Goal: Task Accomplishment & Management: Manage account settings

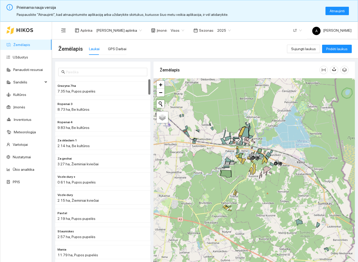
click at [342, 14] on span "Atnaujinti" at bounding box center [337, 11] width 15 height 6
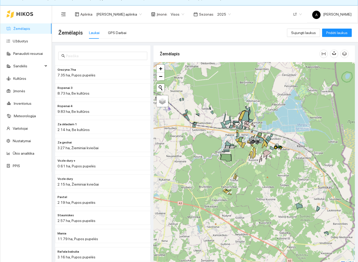
scroll to position [28, 0]
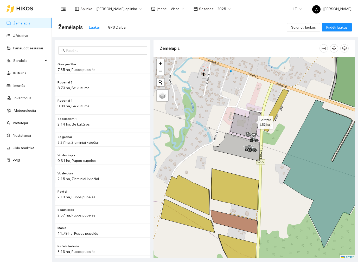
click at [246, 110] on icon at bounding box center [245, 124] width 30 height 28
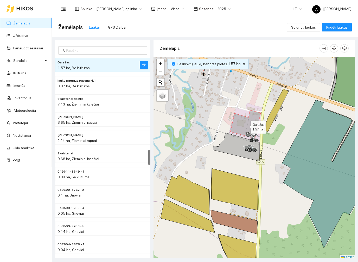
scroll to position [1184, 0]
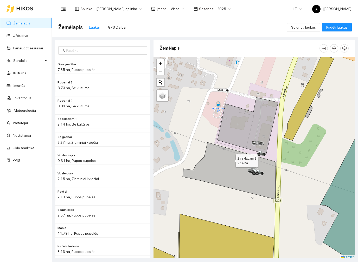
click at [231, 160] on icon at bounding box center [229, 171] width 93 height 57
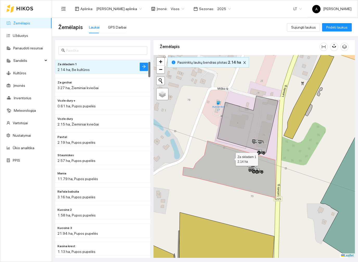
click at [136, 68] on li "Za skladam 1 2.14 ha, Be kultūros" at bounding box center [102, 67] width 95 height 14
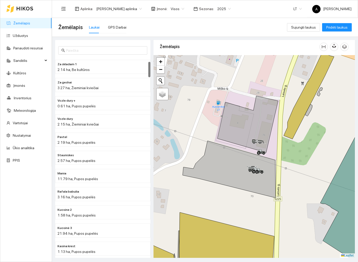
click at [141, 65] on button "button" at bounding box center [144, 67] width 8 height 8
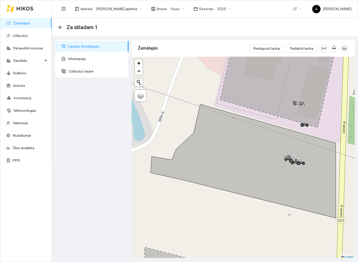
click at [275, 51] on span "Redaguoti lauką" at bounding box center [266, 49] width 26 height 6
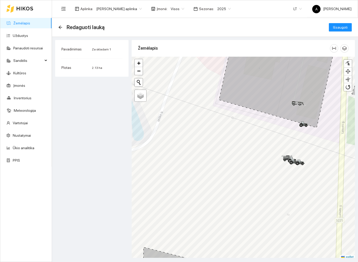
click at [347, 64] on div at bounding box center [347, 63] width 5 height 5
click at [144, 102] on span "Palydovas" at bounding box center [148, 100] width 16 height 4
click at [140, 101] on input "Palydovas" at bounding box center [137, 99] width 3 height 3
radio input "true"
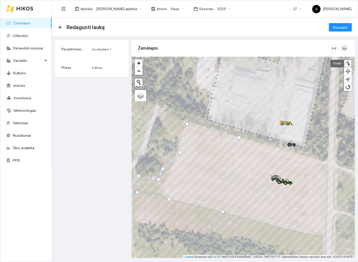
click at [349, 25] on button "Išsaugoti" at bounding box center [340, 27] width 23 height 8
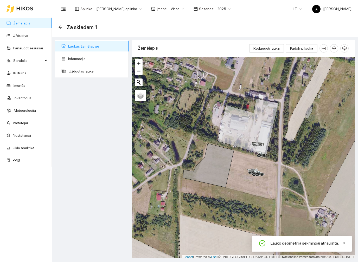
click at [63, 22] on div "Za skladam 1" at bounding box center [204, 27] width 293 height 10
click at [68, 28] on span "Za skladam 1" at bounding box center [82, 27] width 31 height 8
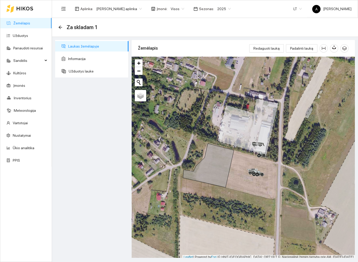
click at [60, 25] on icon "arrow-left" at bounding box center [60, 27] width 4 height 4
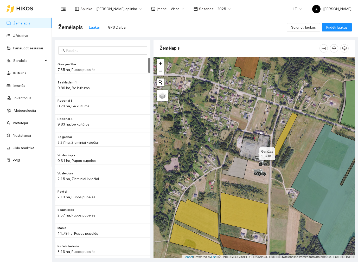
click at [255, 153] on icon at bounding box center [255, 148] width 30 height 28
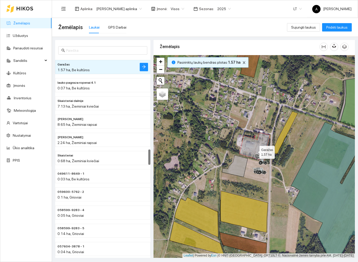
click at [145, 68] on icon "arrow-right" at bounding box center [144, 67] width 4 height 4
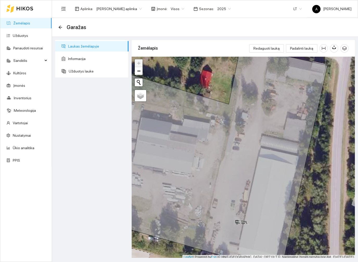
click at [275, 46] on span "Redaguoti lauką" at bounding box center [266, 49] width 26 height 6
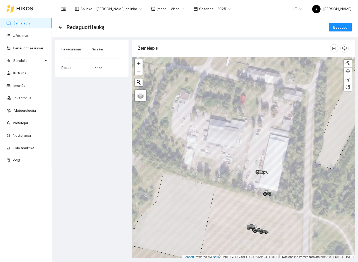
click at [348, 63] on div at bounding box center [347, 63] width 5 height 5
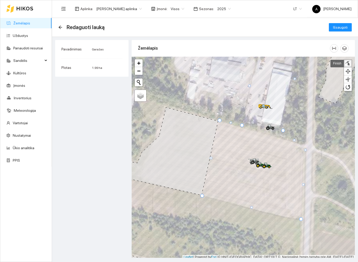
scroll to position [2, 0]
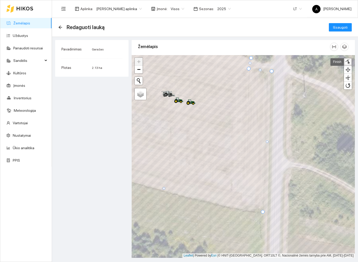
click at [273, 71] on div at bounding box center [272, 71] width 4 height 4
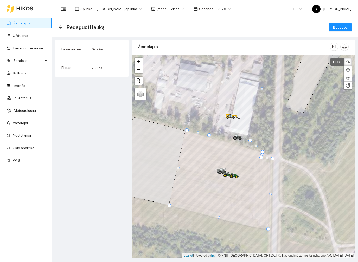
click at [344, 24] on span "Išsaugoti" at bounding box center [340, 27] width 15 height 6
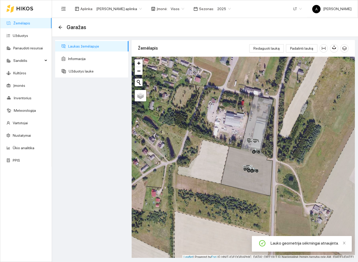
click at [61, 26] on icon "arrow-left" at bounding box center [60, 27] width 4 height 4
